Goal: Task Accomplishment & Management: Check status

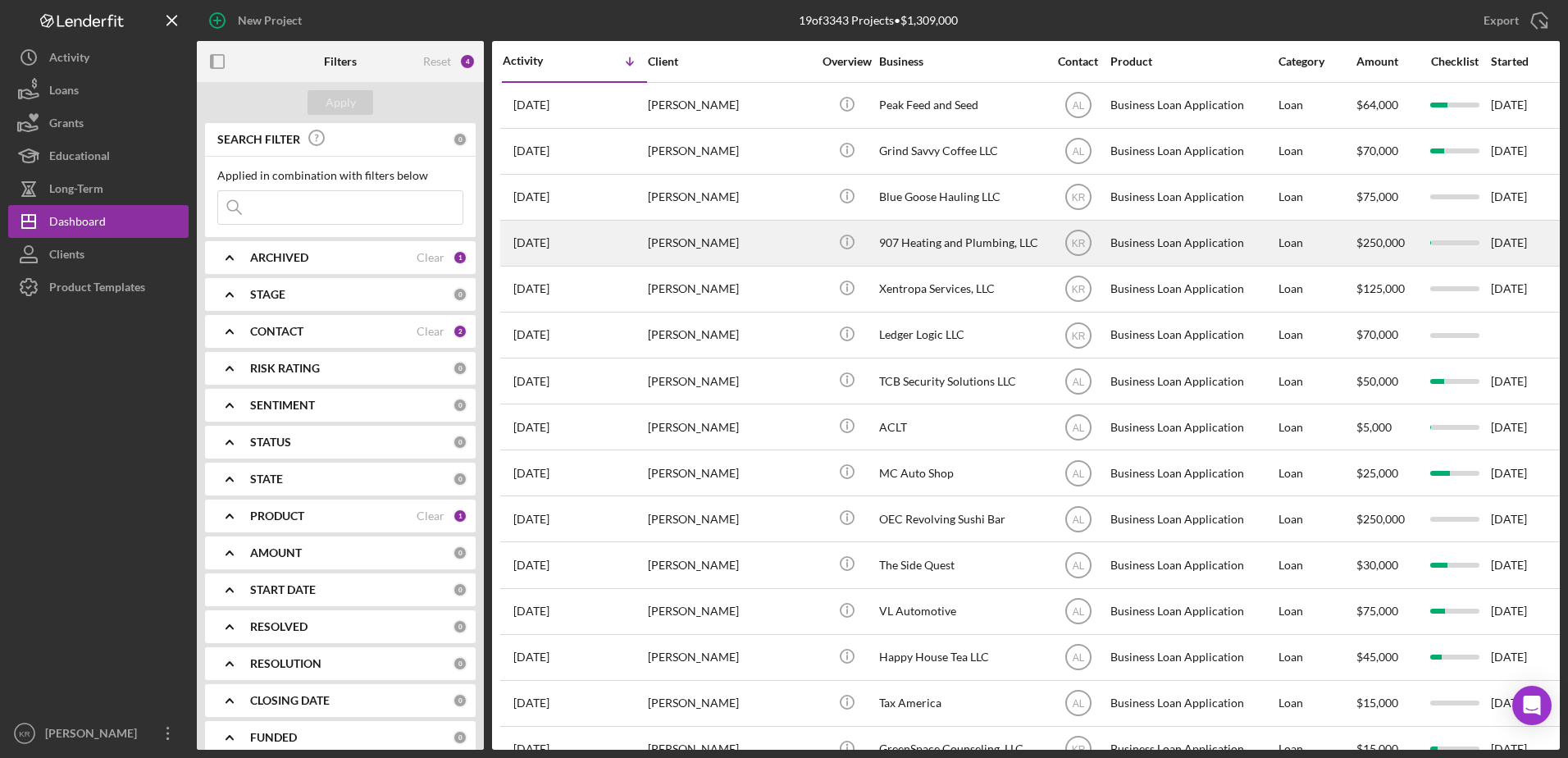
click at [710, 252] on div "[PERSON_NAME]" at bounding box center [730, 242] width 164 height 43
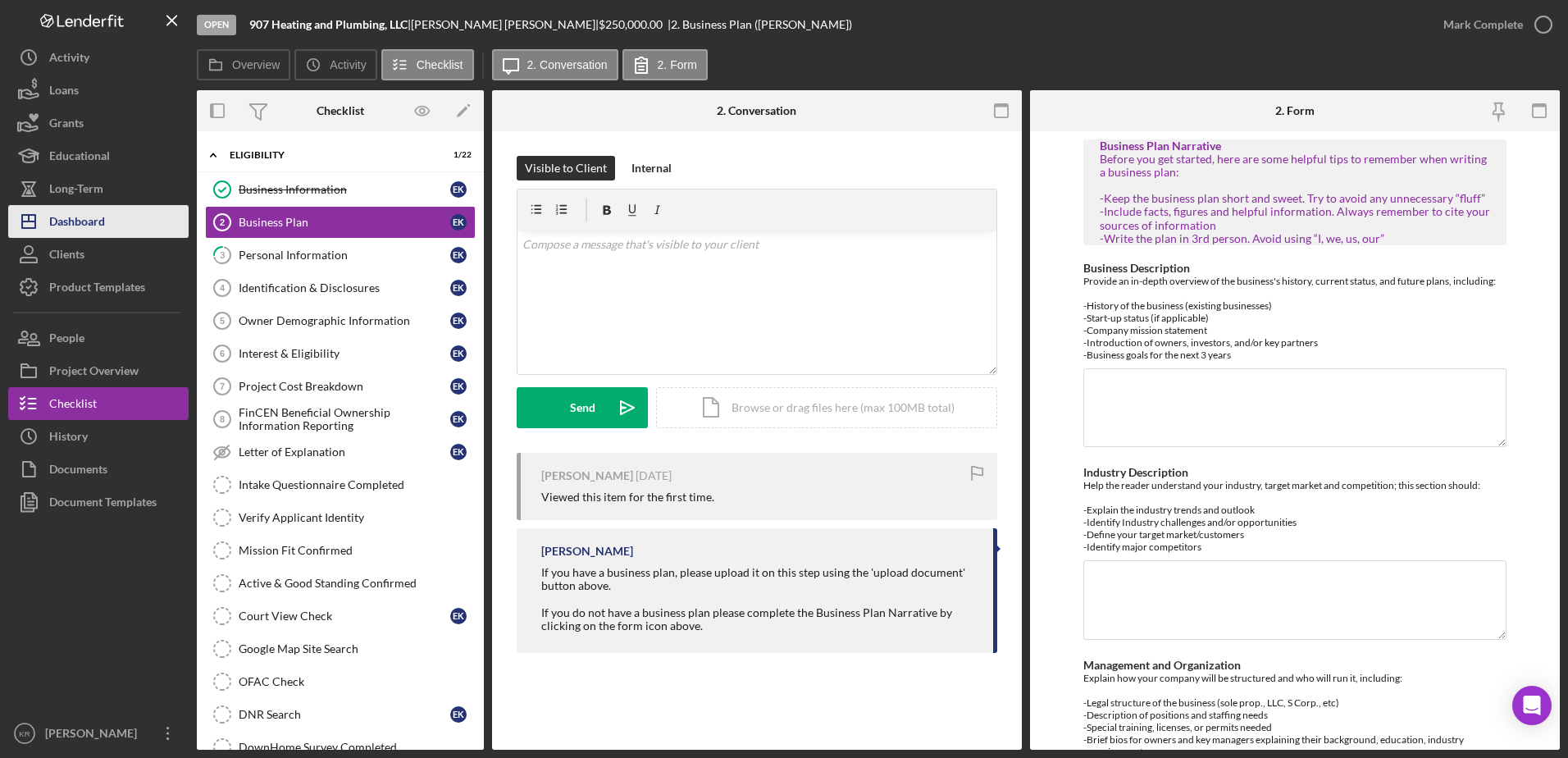
click at [116, 219] on button "Icon/Dashboard Dashboard" at bounding box center [98, 221] width 180 height 33
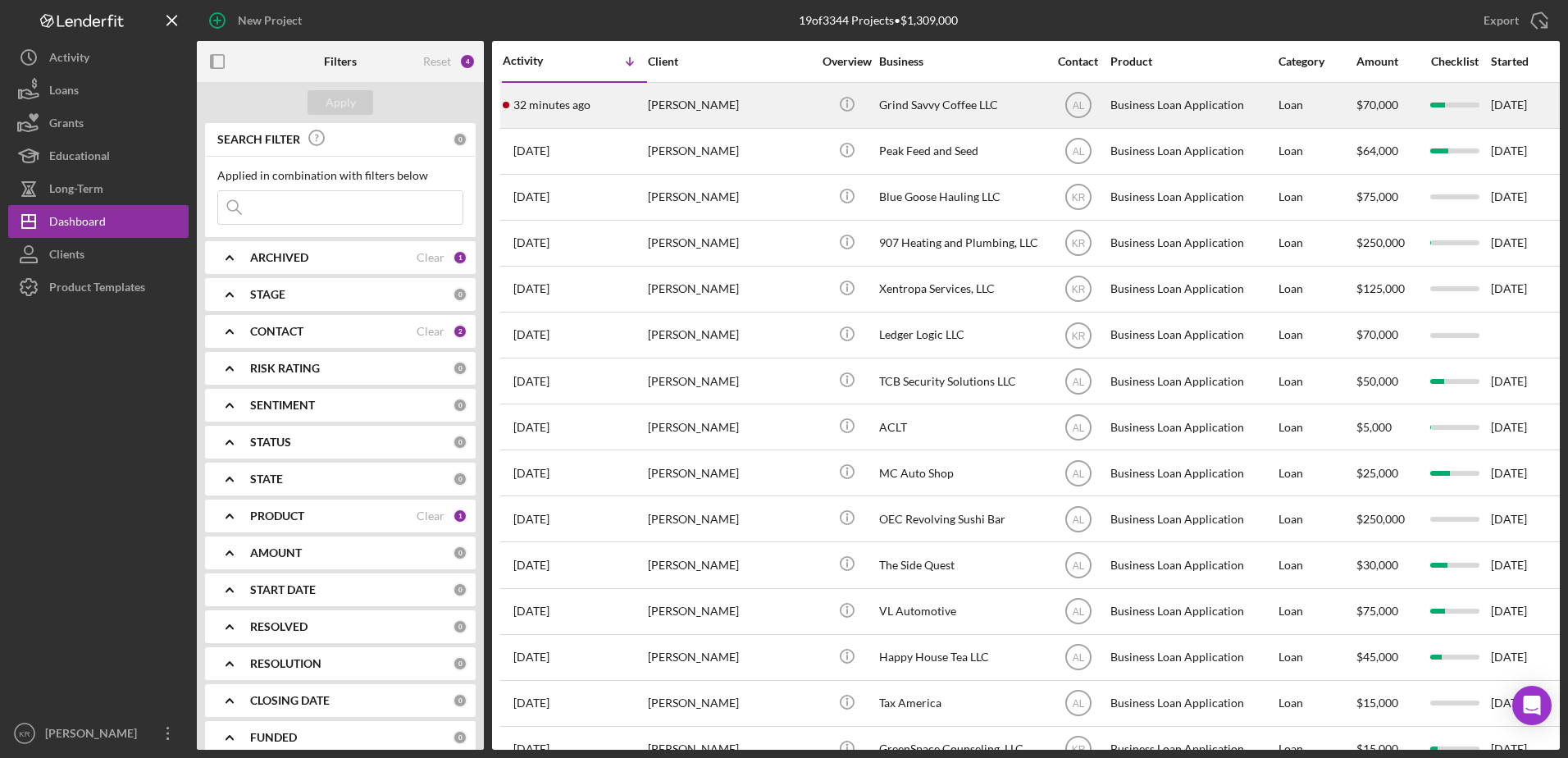
click at [554, 126] on div "32 minutes ago [PERSON_NAME]" at bounding box center [574, 105] width 143 height 43
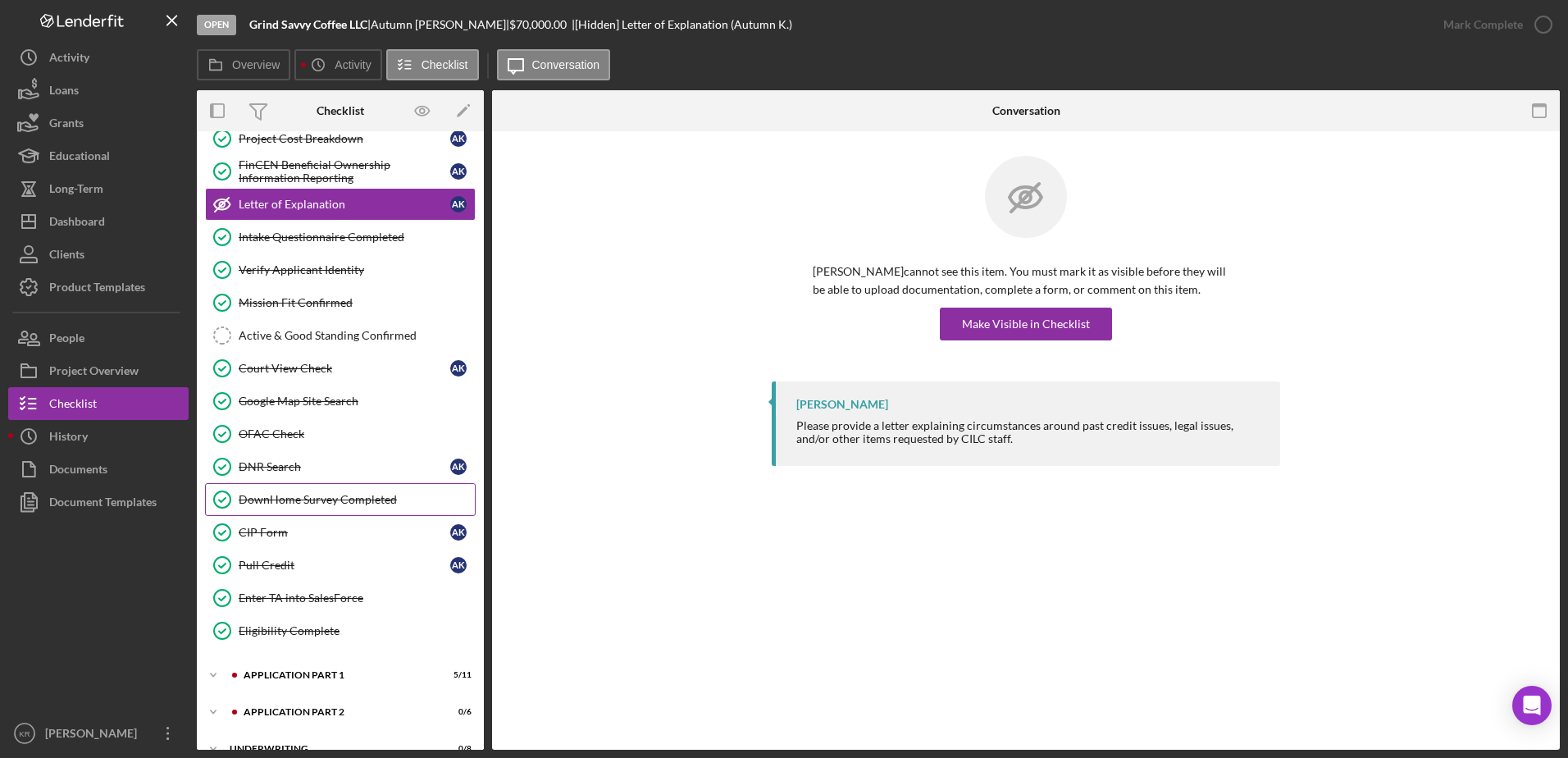
scroll to position [257, 0]
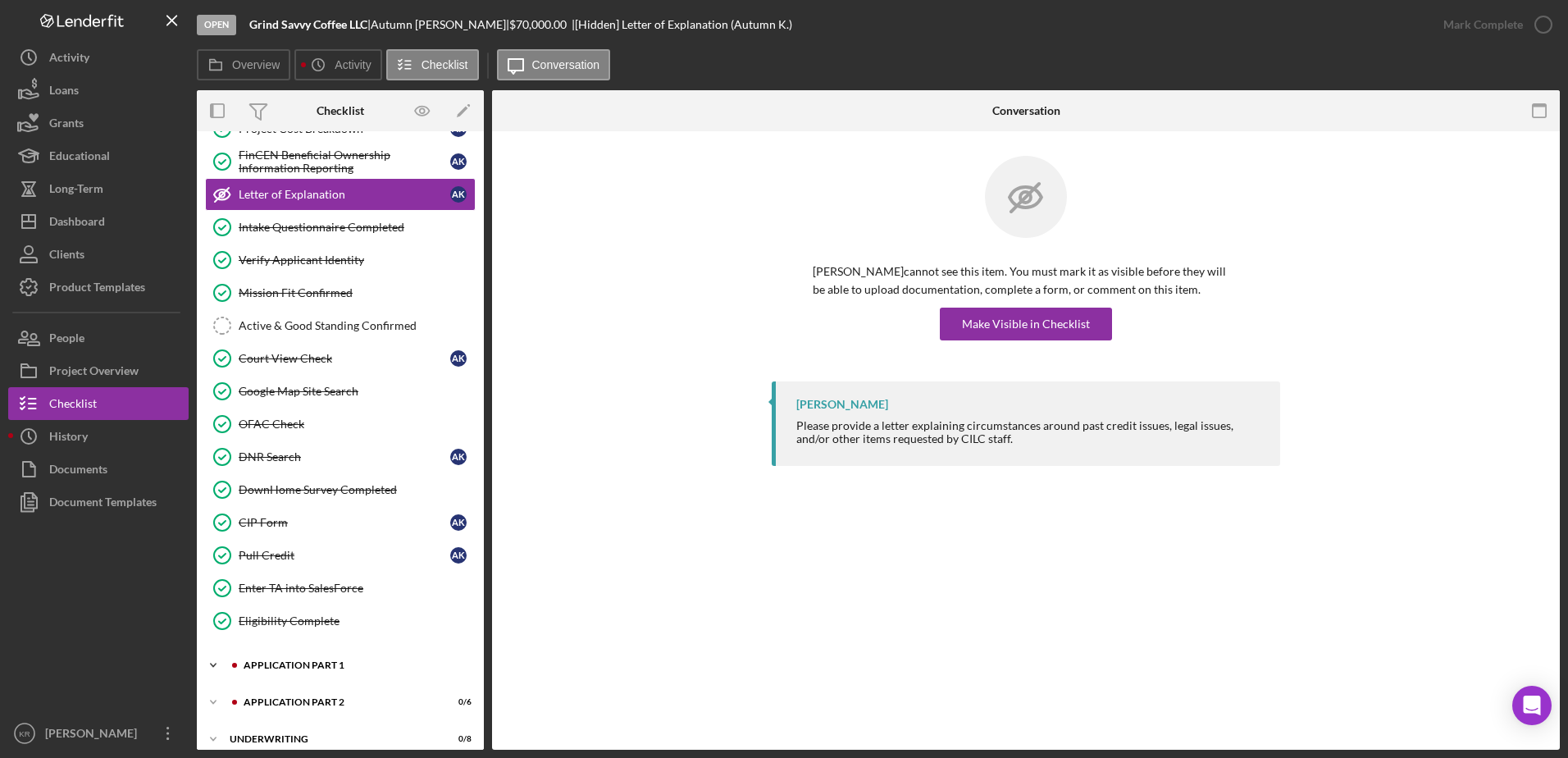
click at [308, 657] on div "Icon/Expander Application Part 1 5 / 11" at bounding box center [340, 665] width 287 height 33
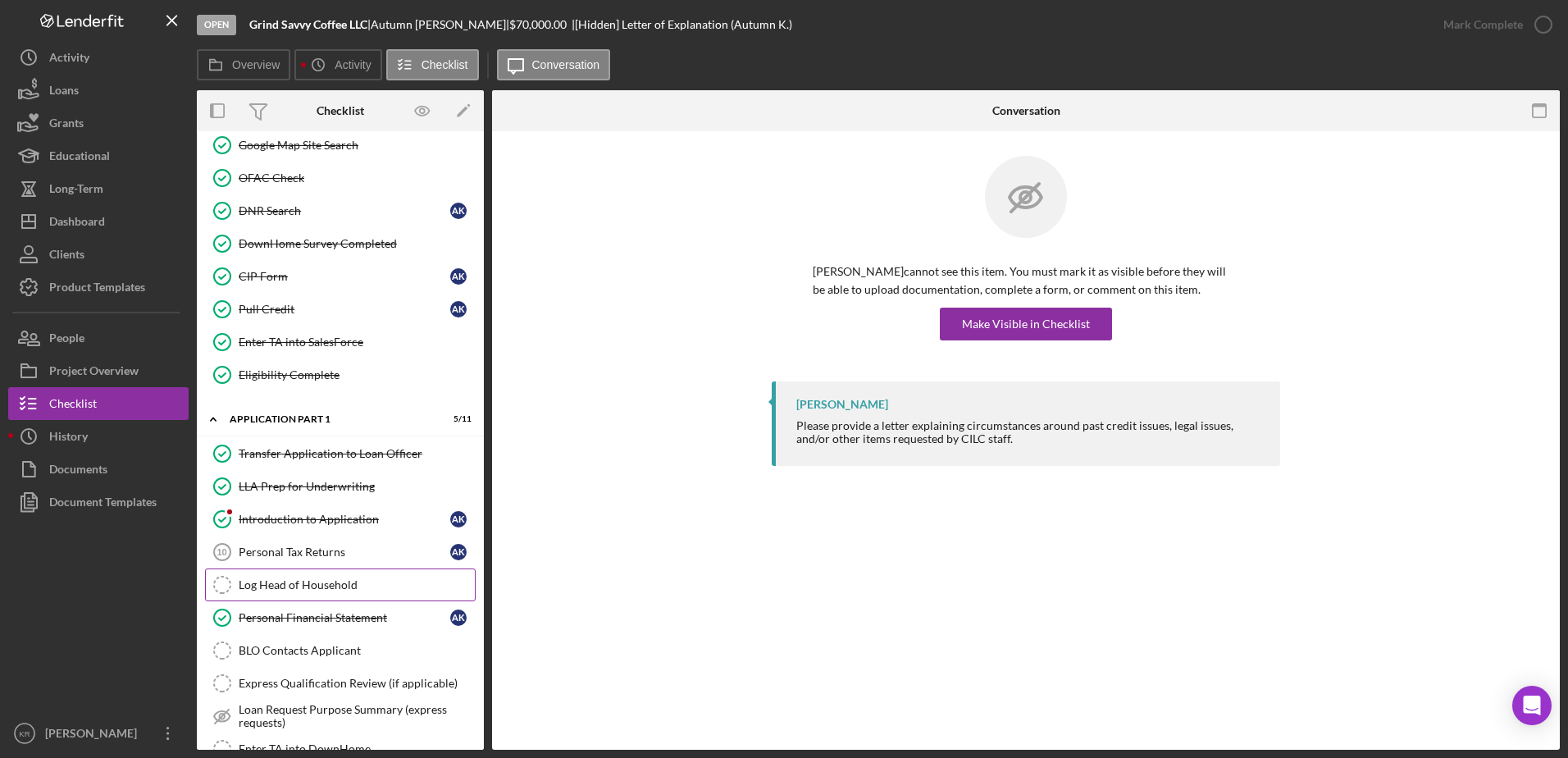
scroll to position [750, 0]
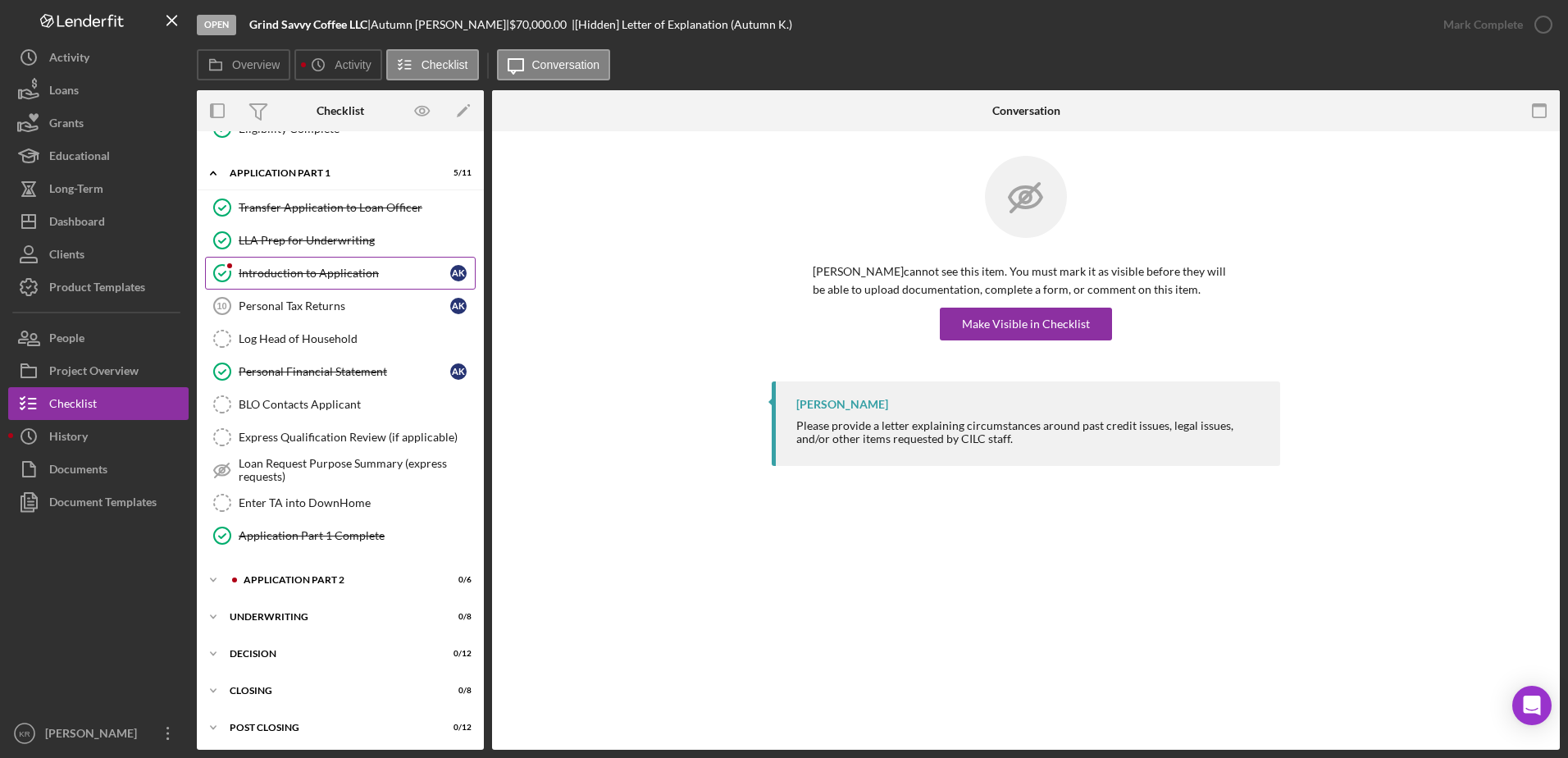
click at [334, 284] on link "Introduction to Application Introduction to Application A K" at bounding box center [340, 273] width 271 height 33
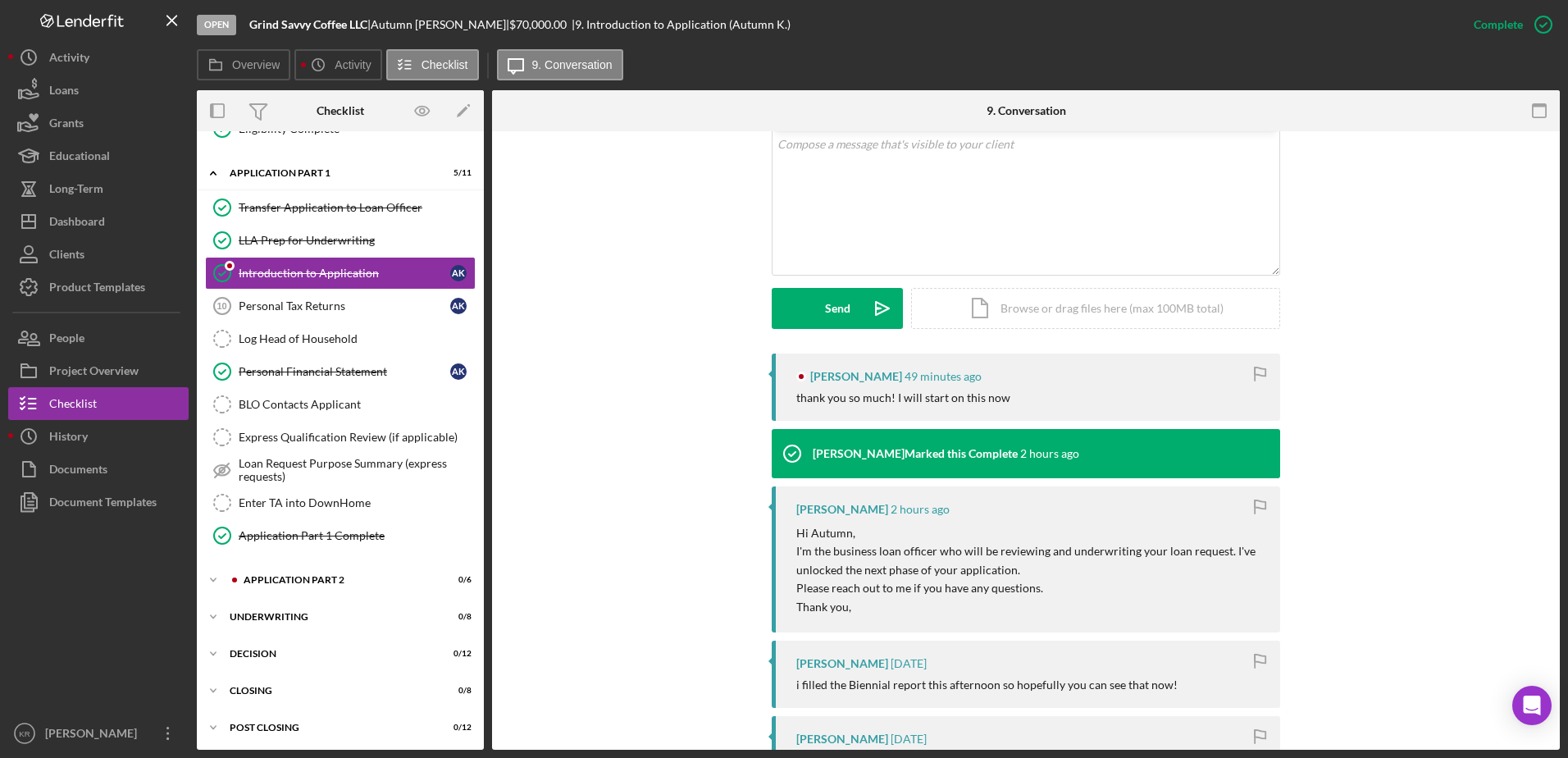
scroll to position [328, 0]
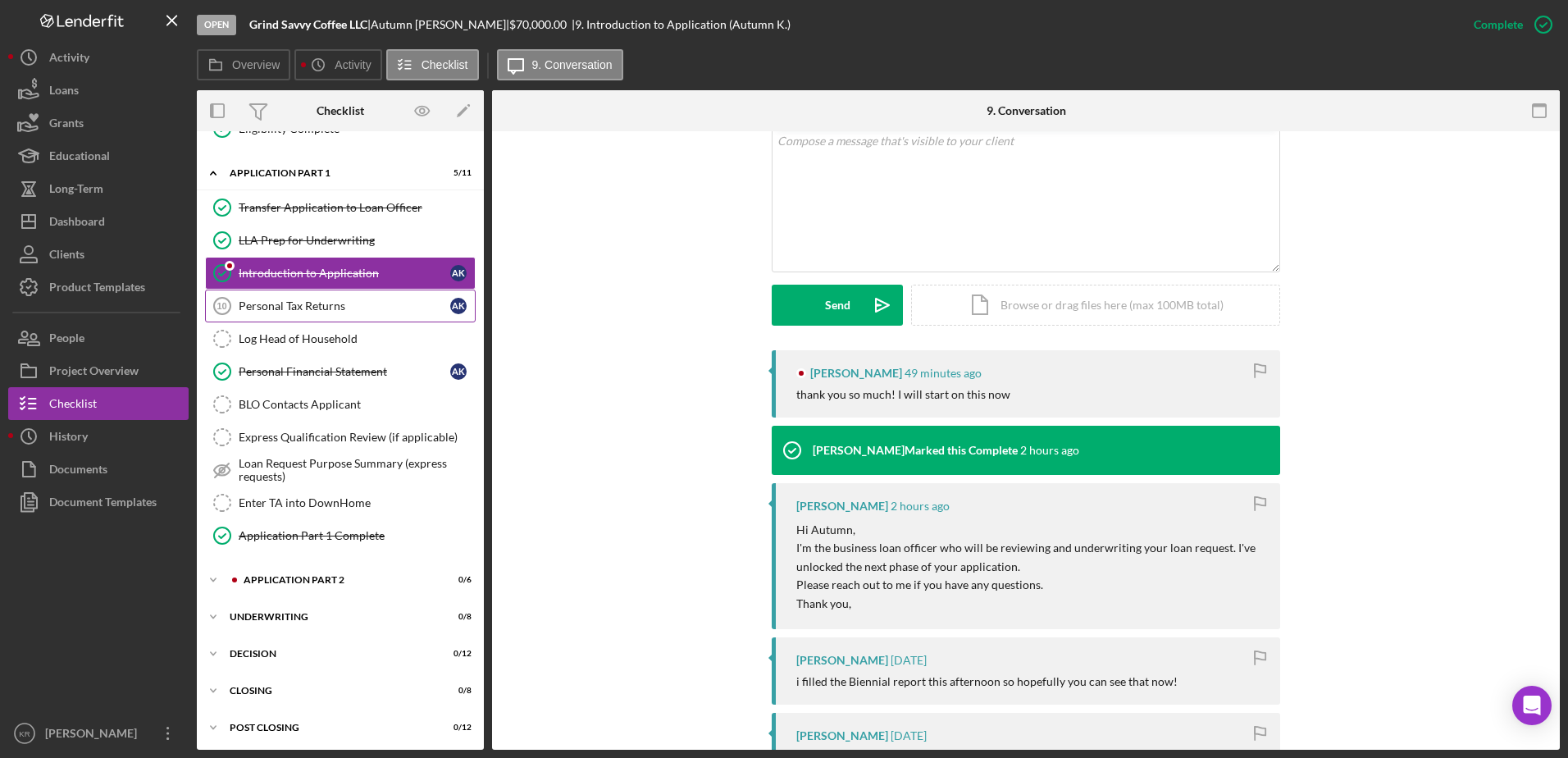
click at [317, 313] on link "Personal Tax Returns 10 Personal Tax Returns A K" at bounding box center [340, 306] width 271 height 33
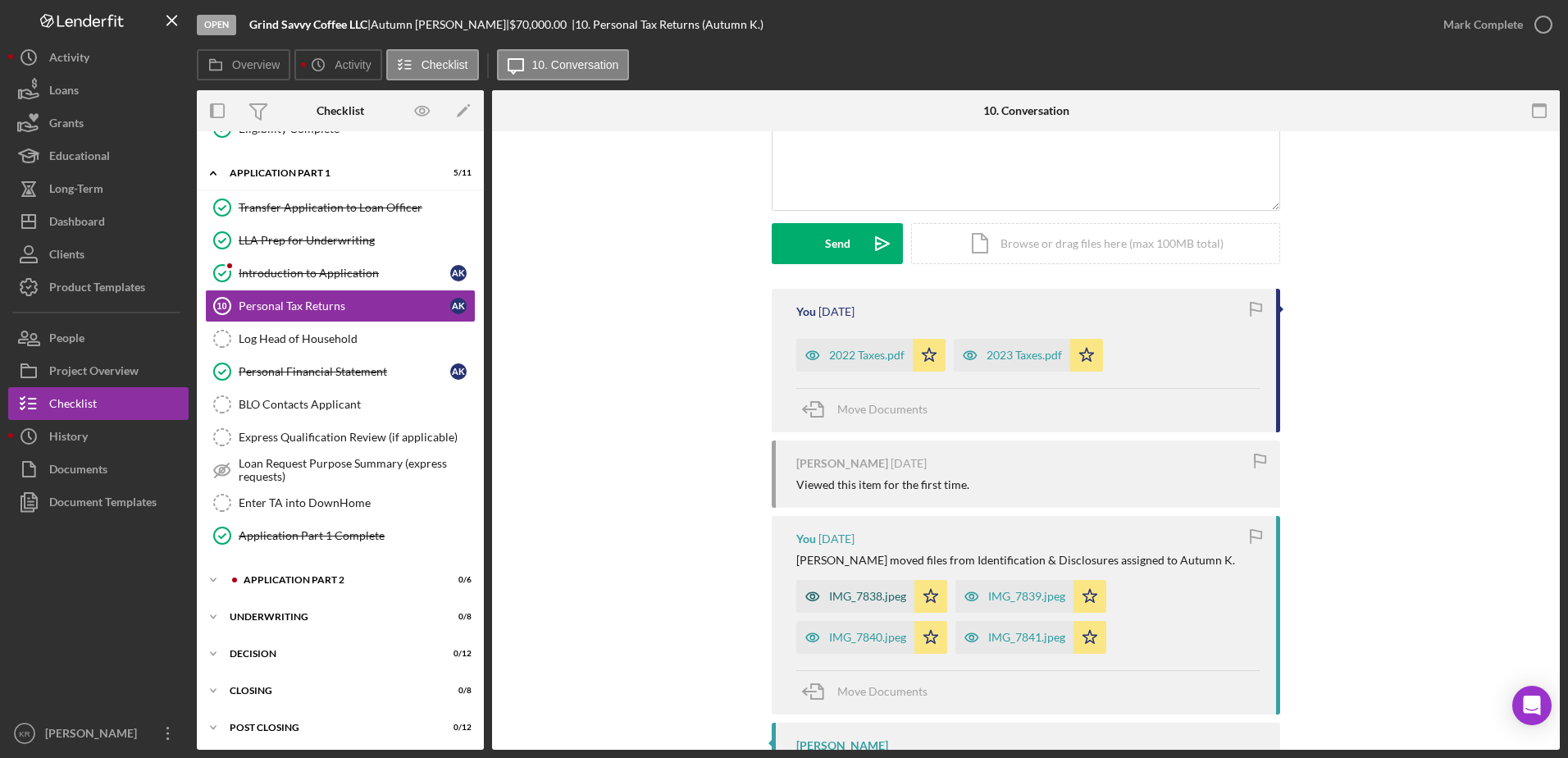
scroll to position [328, 0]
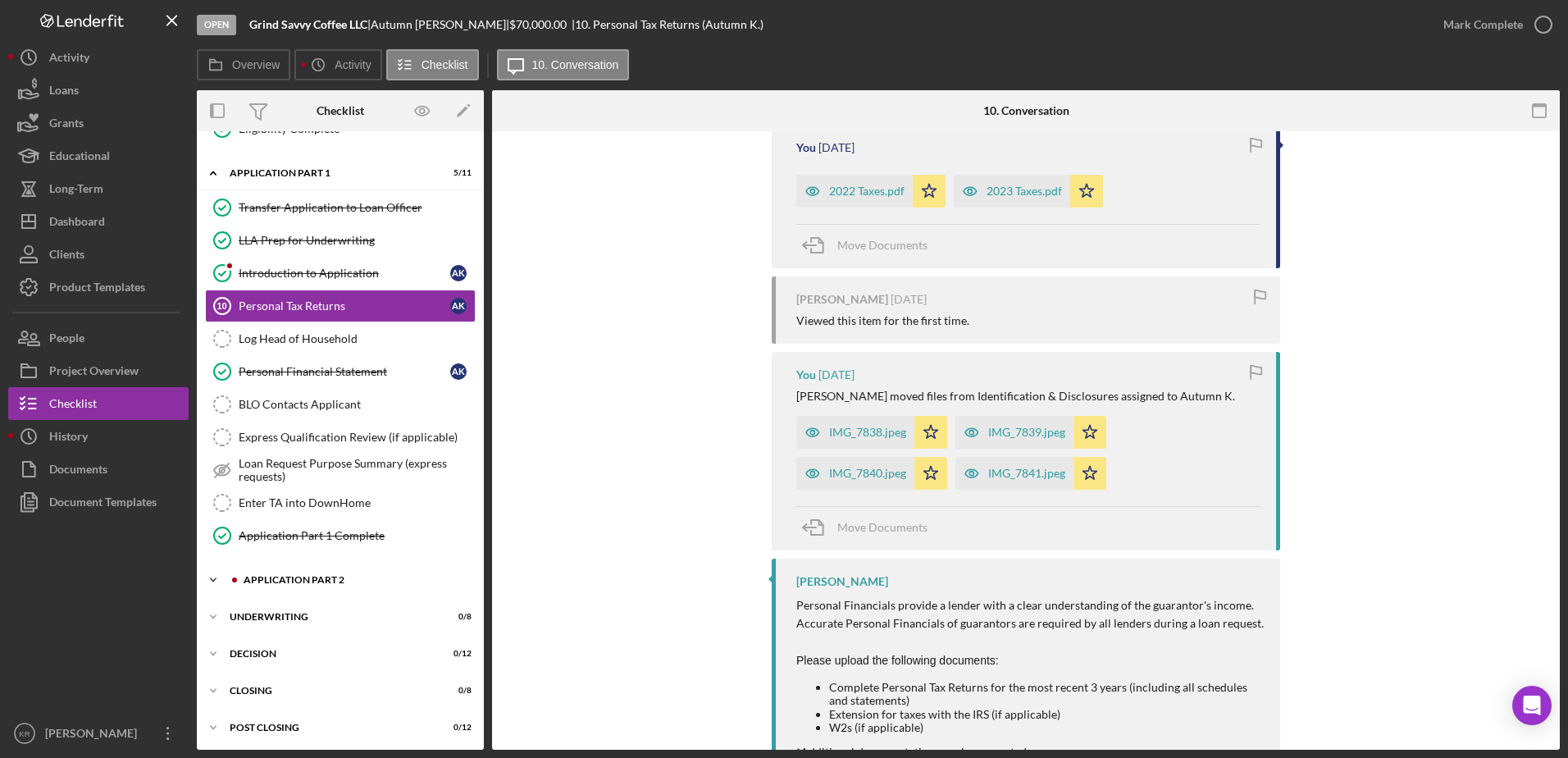
click at [324, 583] on div "Application Part 2" at bounding box center [354, 580] width 220 height 10
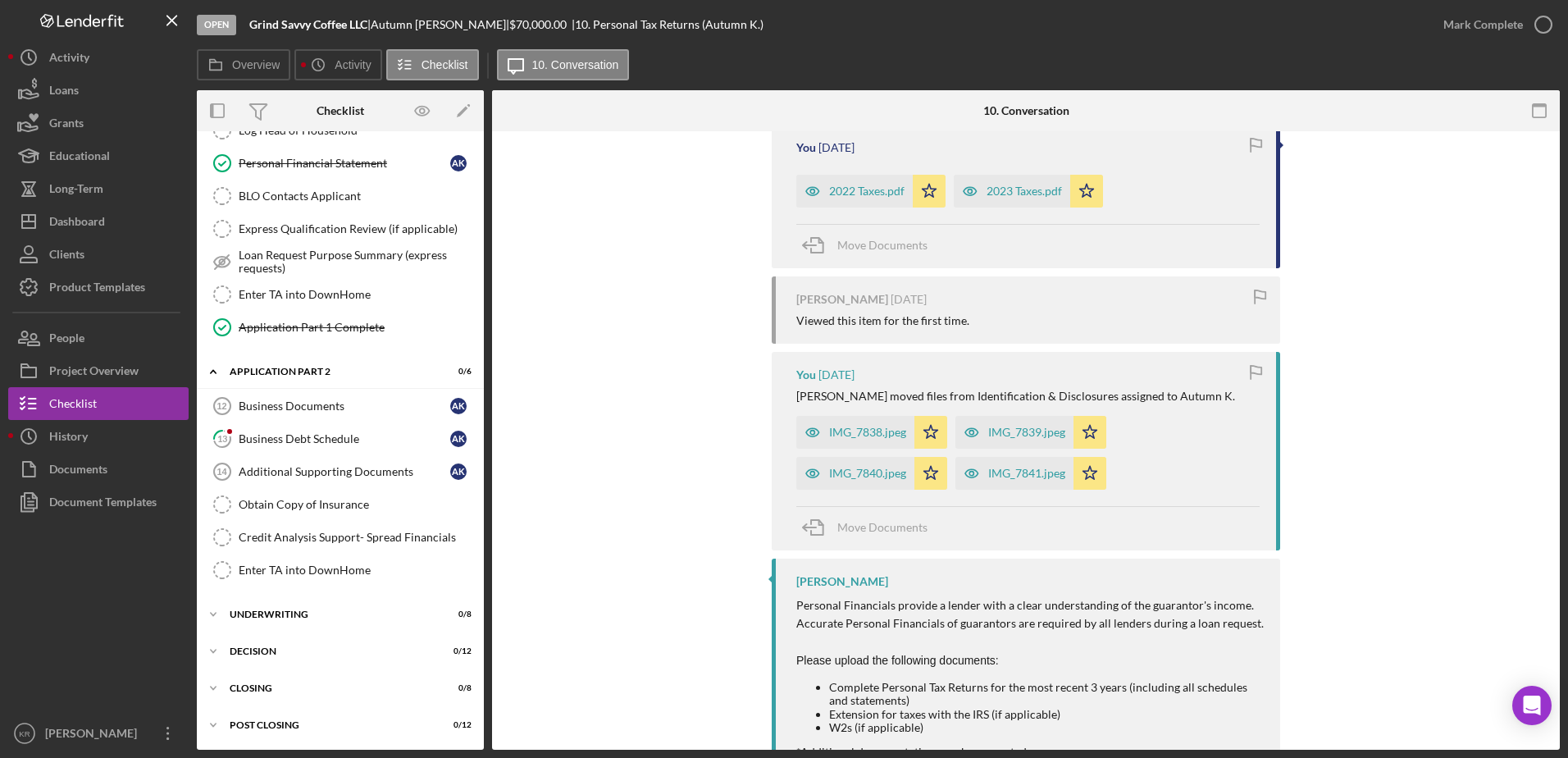
scroll to position [959, 0]
click at [345, 450] on link "13 Business Debt Schedule A K" at bounding box center [340, 438] width 271 height 33
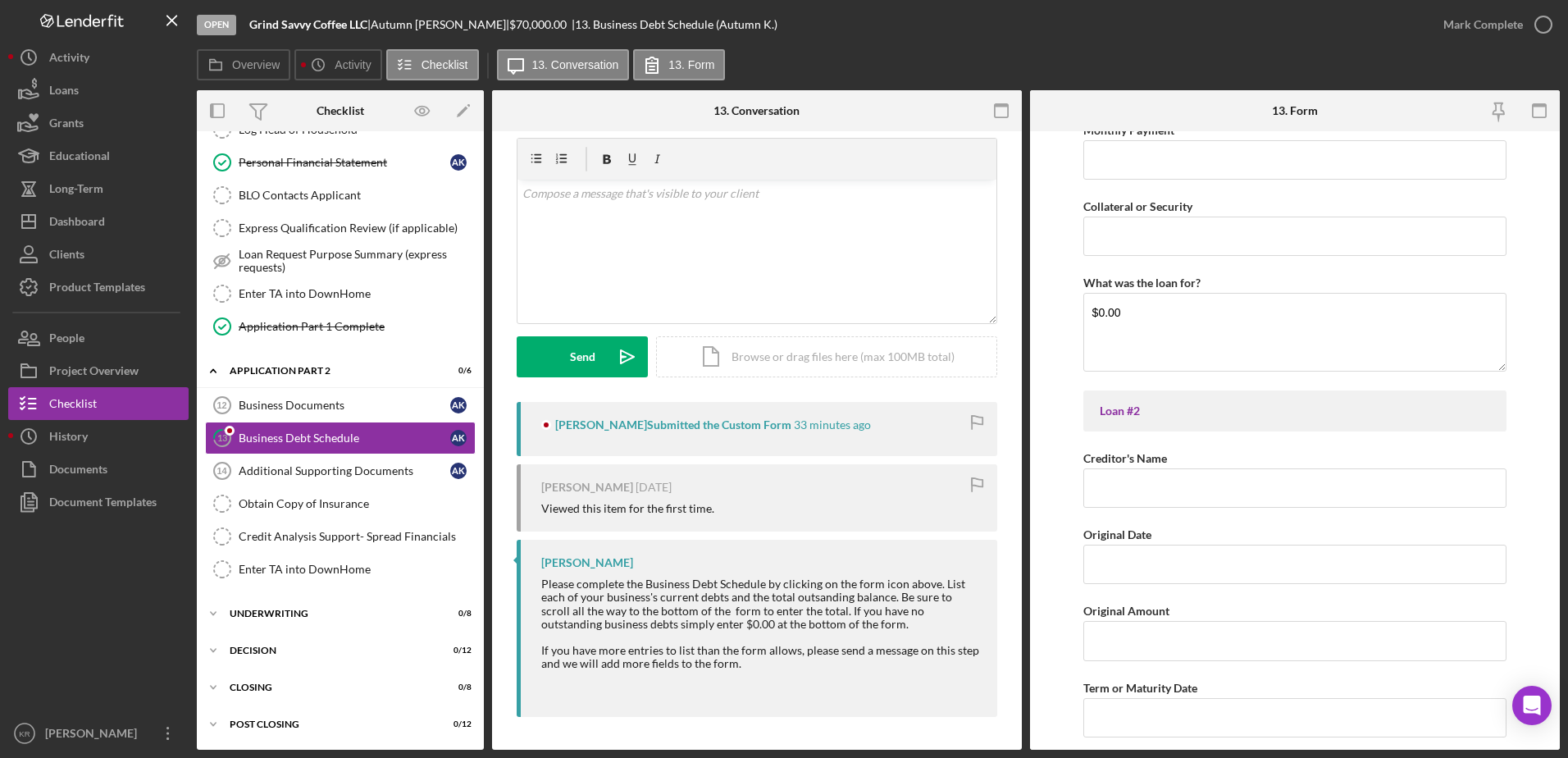
scroll to position [739, 0]
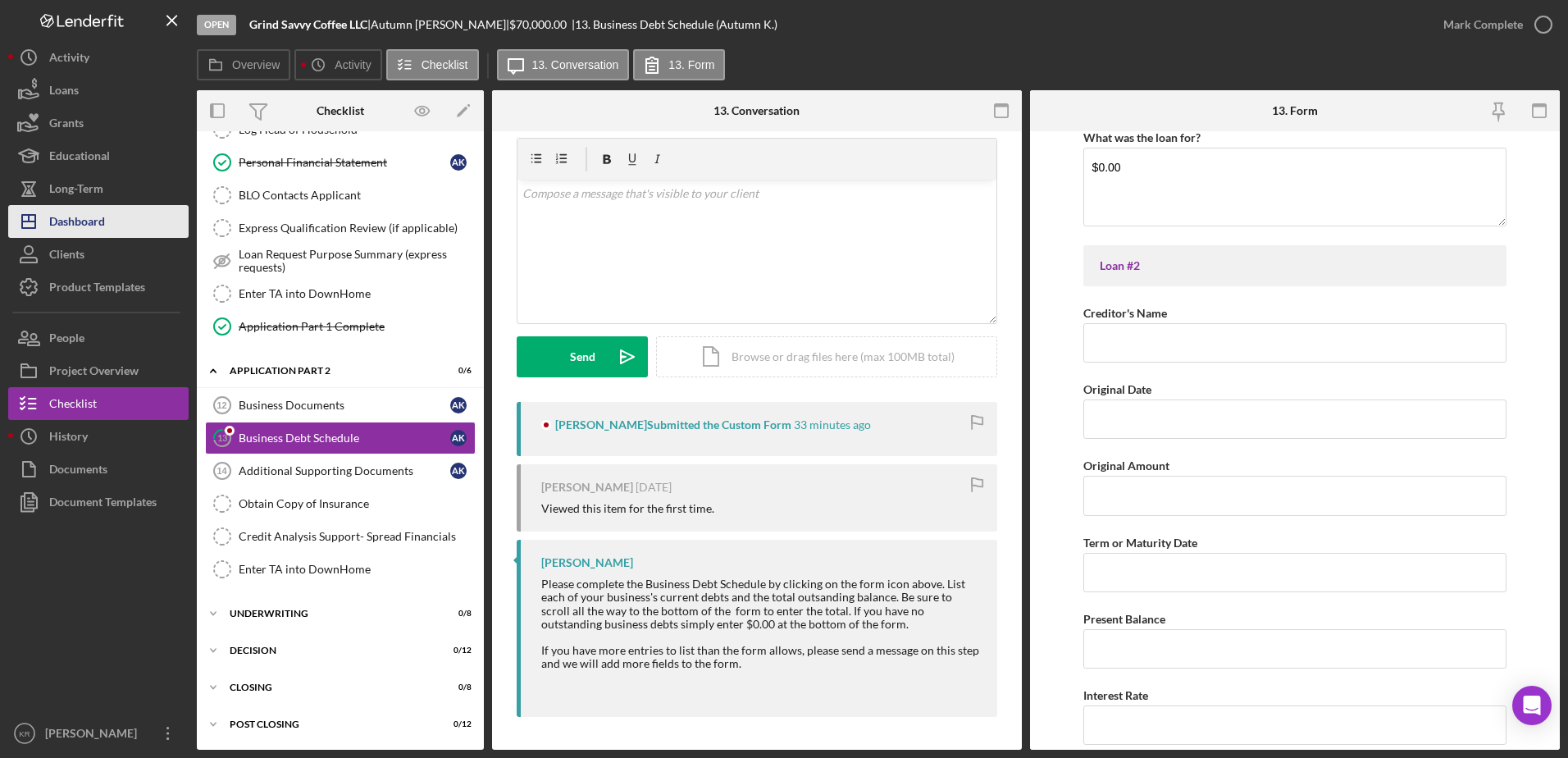
click at [94, 235] on div "Dashboard" at bounding box center [77, 224] width 56 height 37
